Goal: Task Accomplishment & Management: Manage account settings

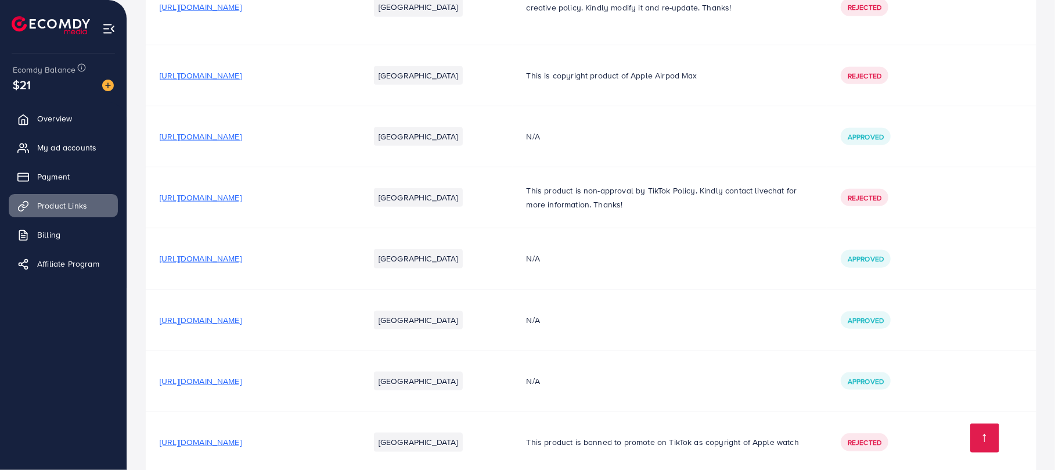
scroll to position [922, 0]
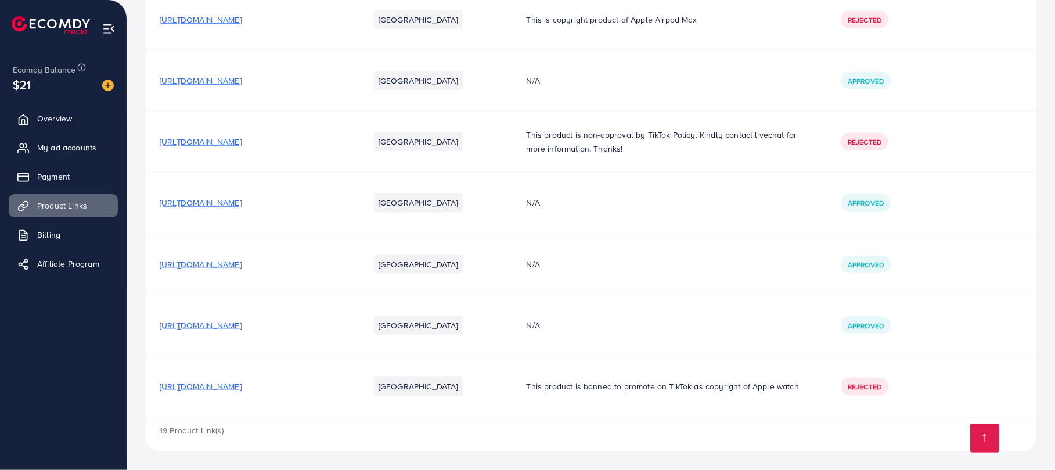
click at [320, 331] on td "[URL][DOMAIN_NAME]" at bounding box center [251, 325] width 210 height 61
drag, startPoint x: 320, startPoint y: 325, endPoint x: 247, endPoint y: 327, distance: 73.2
click at [241, 327] on span "[URL][DOMAIN_NAME]" at bounding box center [201, 325] width 82 height 12
drag, startPoint x: 321, startPoint y: 387, endPoint x: 316, endPoint y: 418, distance: 32.3
click at [316, 418] on div "19 Product Link(s)" at bounding box center [591, 434] width 890 height 34
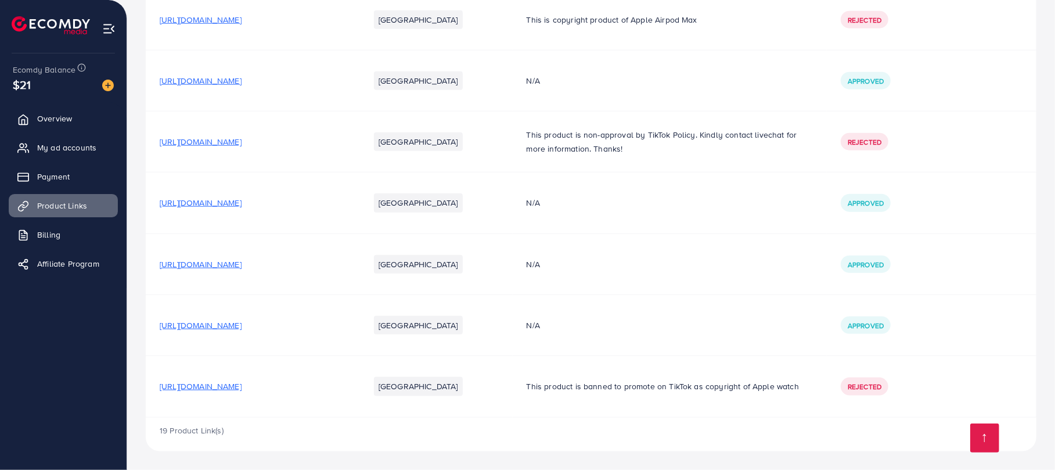
drag, startPoint x: 314, startPoint y: 390, endPoint x: 297, endPoint y: 398, distance: 18.4
click at [301, 398] on td "[URL][DOMAIN_NAME]" at bounding box center [251, 386] width 210 height 61
click at [265, 423] on div "19 Product Link(s)" at bounding box center [591, 434] width 890 height 34
drag, startPoint x: 158, startPoint y: 326, endPoint x: 449, endPoint y: 339, distance: 290.5
click at [355, 339] on td "[URL][DOMAIN_NAME]" at bounding box center [251, 325] width 210 height 61
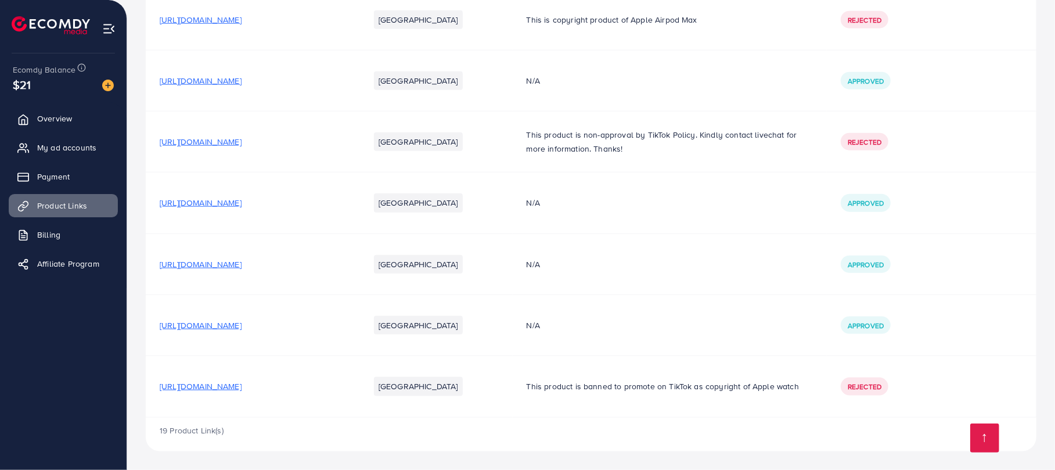
copy span "[URL][DOMAIN_NAME]"
click at [355, 345] on td "[URL][DOMAIN_NAME]" at bounding box center [251, 325] width 210 height 61
click at [81, 153] on span "My ad accounts" at bounding box center [69, 148] width 59 height 12
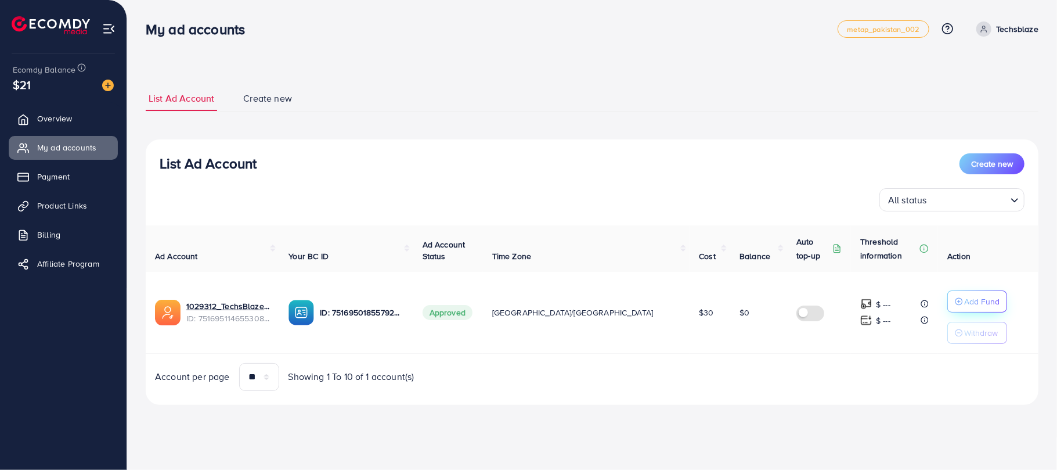
click at [975, 298] on button "Add Fund" at bounding box center [977, 301] width 60 height 22
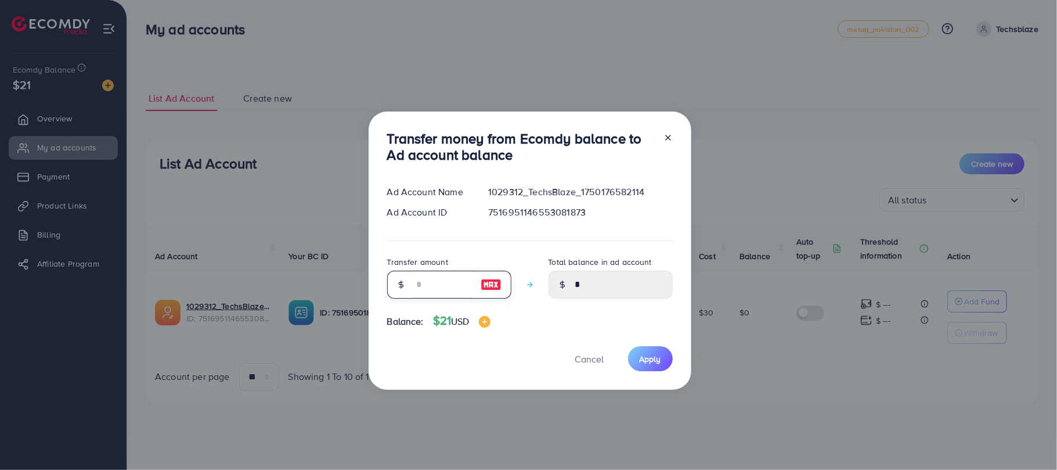
click at [469, 289] on input "number" at bounding box center [443, 284] width 58 height 28
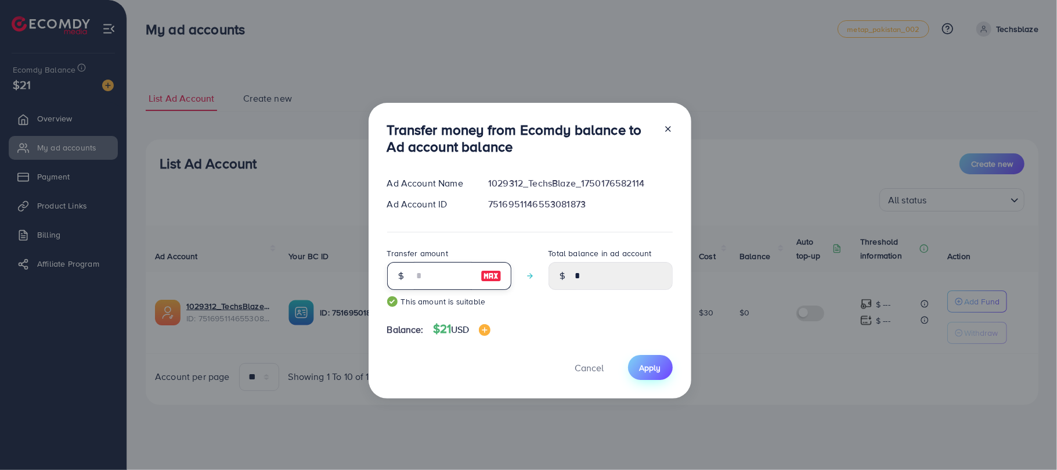
type input "**"
click at [655, 362] on span "Apply" at bounding box center [650, 368] width 21 height 12
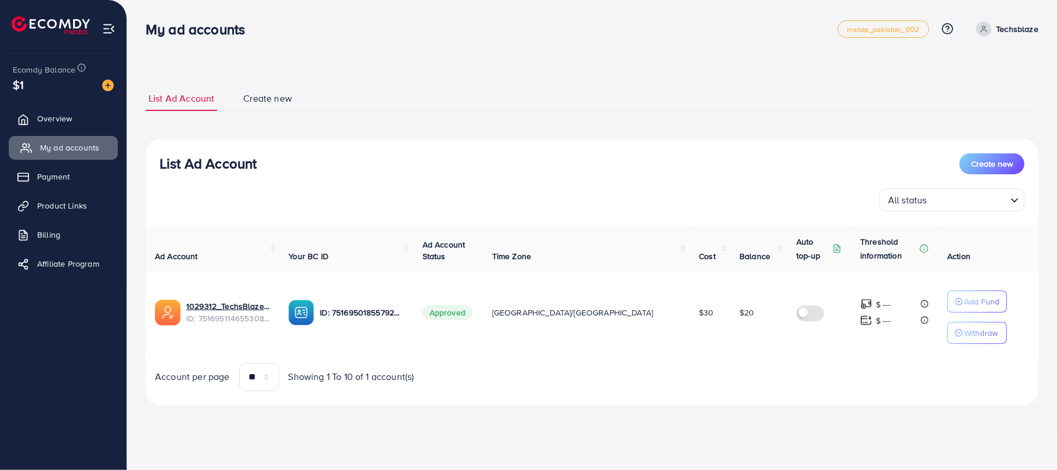
click at [42, 140] on link "My ad accounts" at bounding box center [63, 147] width 109 height 23
click at [71, 120] on span "Overview" at bounding box center [57, 119] width 35 height 12
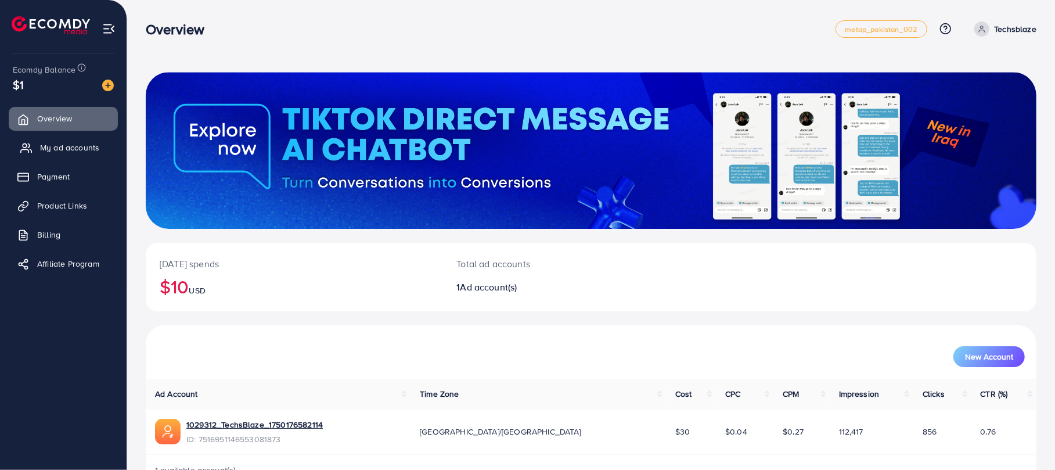
click at [71, 145] on span "My ad accounts" at bounding box center [69, 148] width 59 height 12
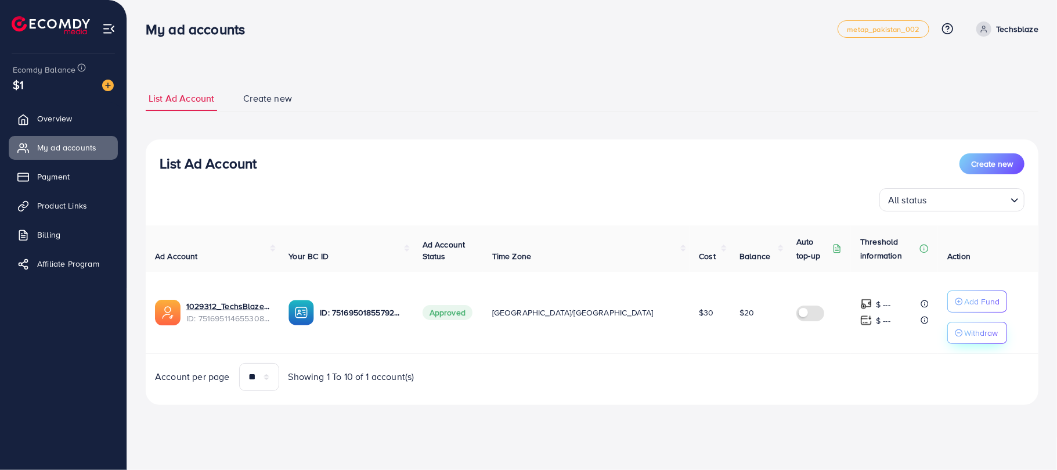
click at [954, 342] on button "Withdraw" at bounding box center [977, 333] width 60 height 22
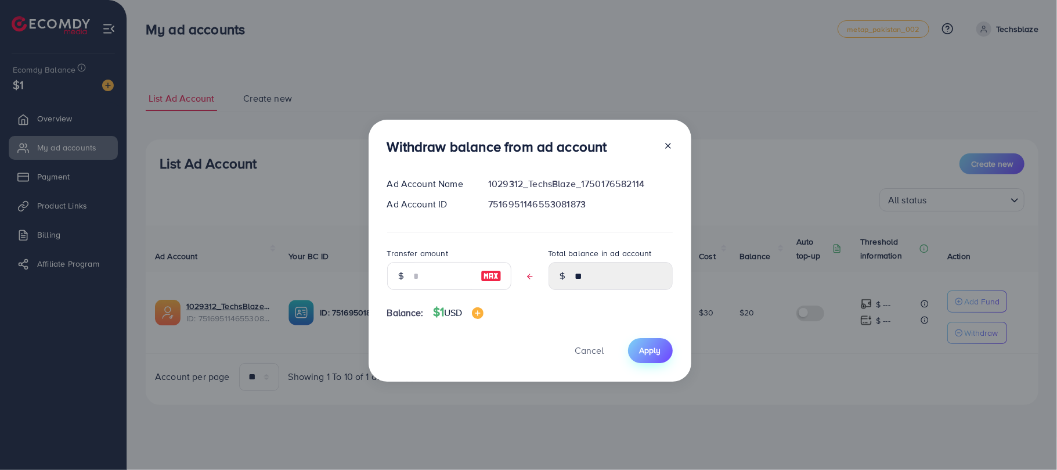
click at [658, 351] on span "Apply" at bounding box center [650, 350] width 21 height 12
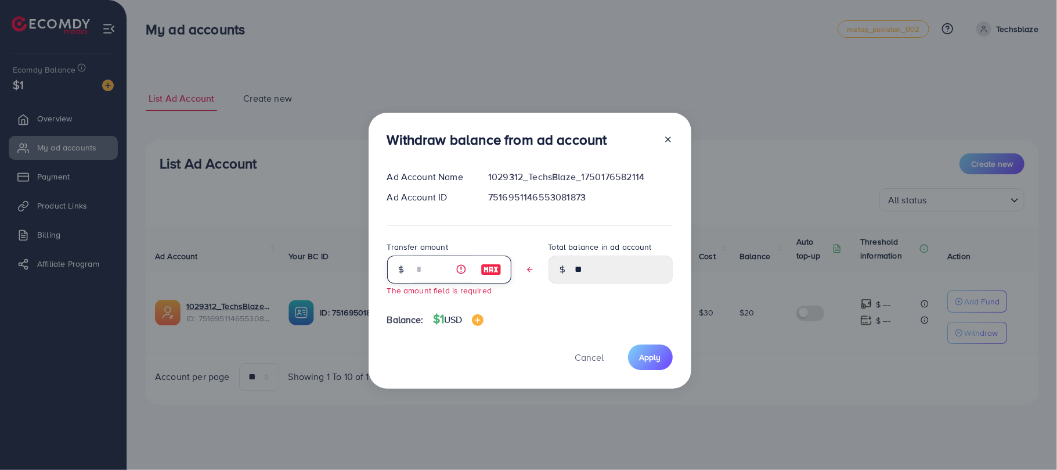
click at [419, 262] on input "text" at bounding box center [443, 269] width 58 height 28
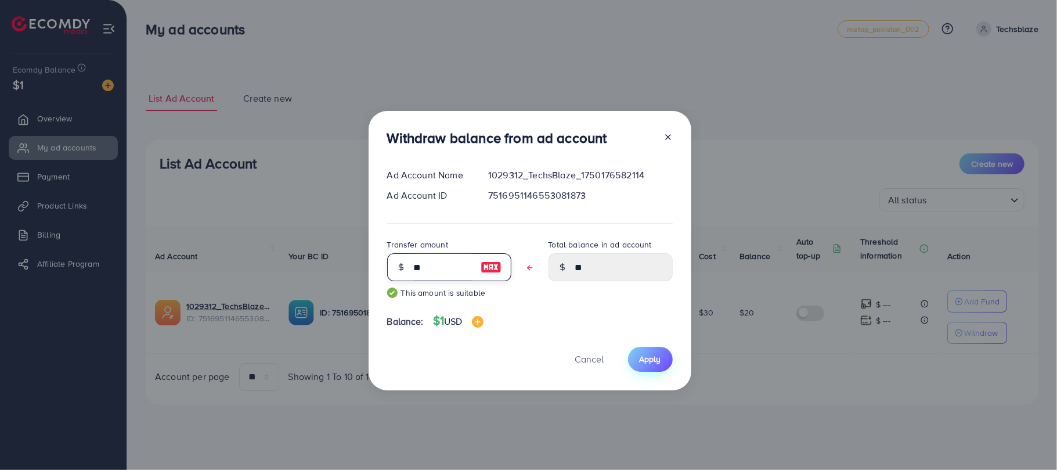
type input "**"
click at [648, 356] on span "Apply" at bounding box center [650, 359] width 21 height 12
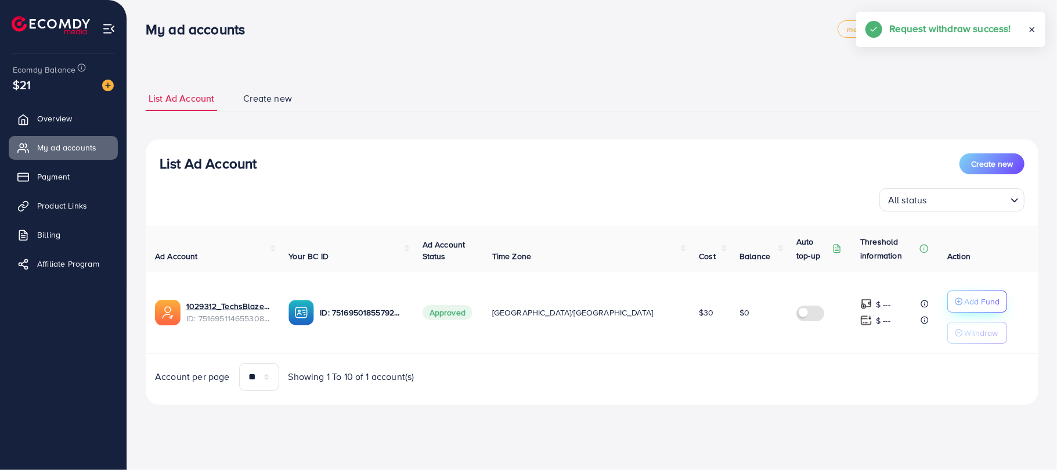
click at [955, 301] on circle "button" at bounding box center [958, 301] width 7 height 7
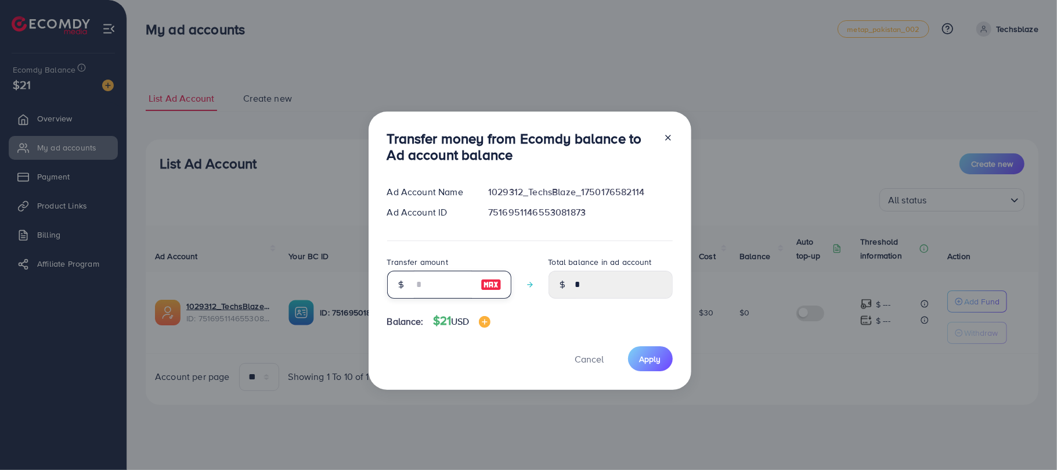
click at [435, 294] on input "number" at bounding box center [443, 284] width 58 height 28
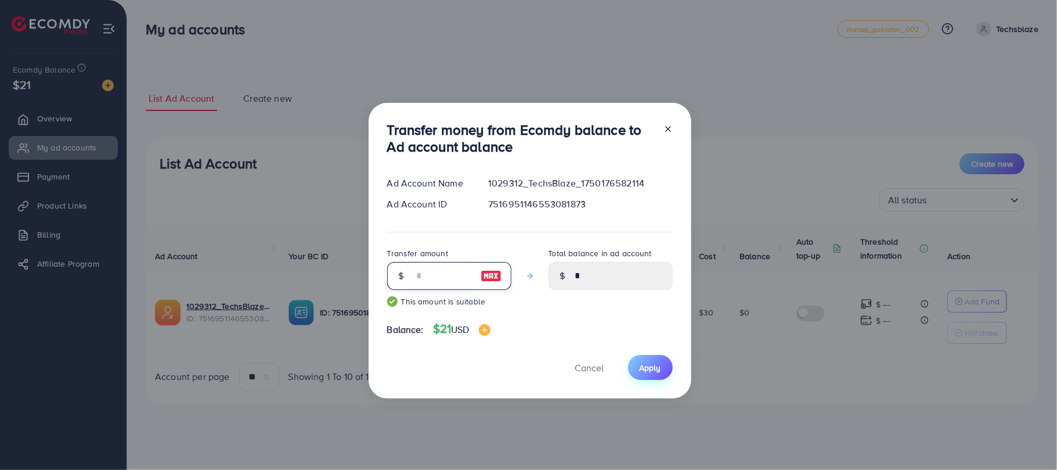
type input "**"
click at [645, 363] on span "Apply" at bounding box center [650, 368] width 21 height 12
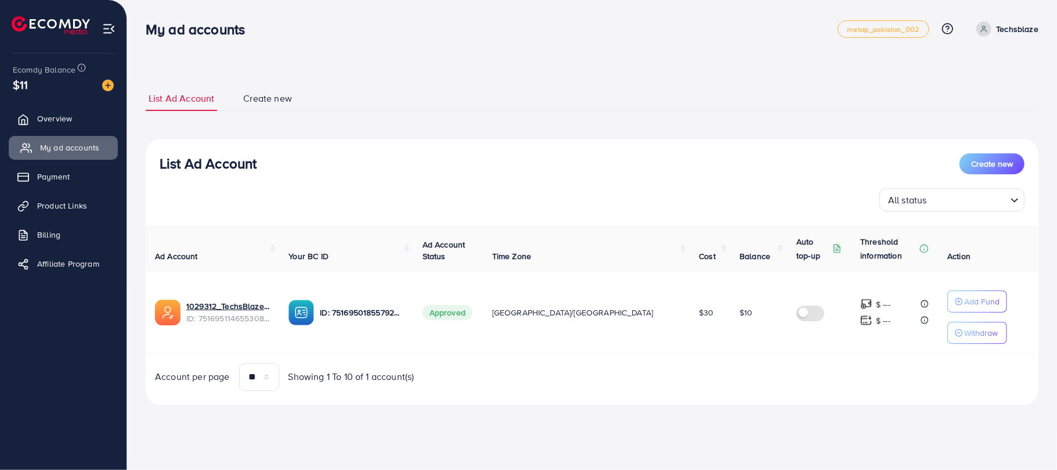
click at [113, 138] on link "My ad accounts" at bounding box center [63, 147] width 109 height 23
